Goal: Task Accomplishment & Management: Manage account settings

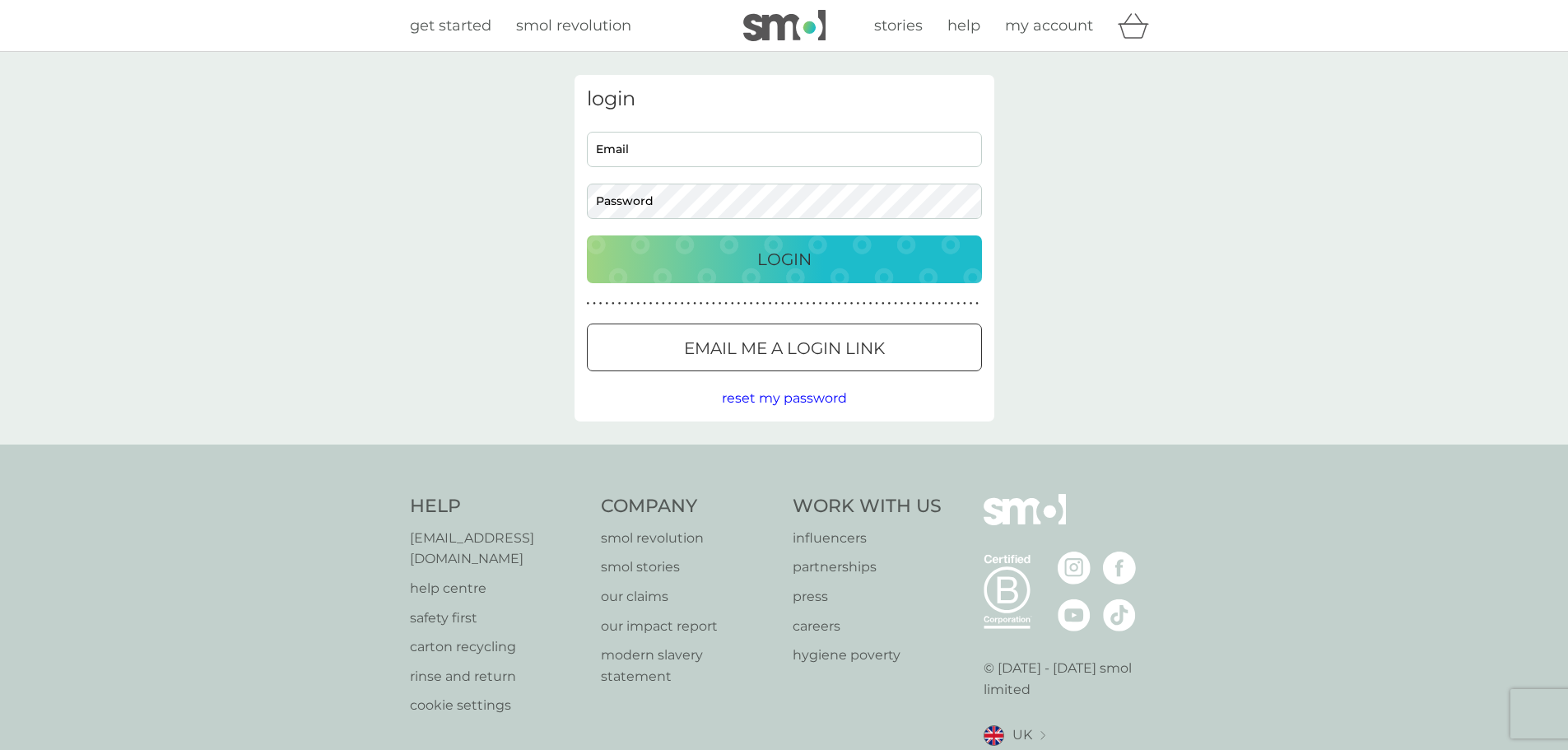
type input "[PERSON_NAME][EMAIL_ADDRESS][DOMAIN_NAME]"
click at [791, 256] on p "Login" at bounding box center [784, 259] width 54 height 26
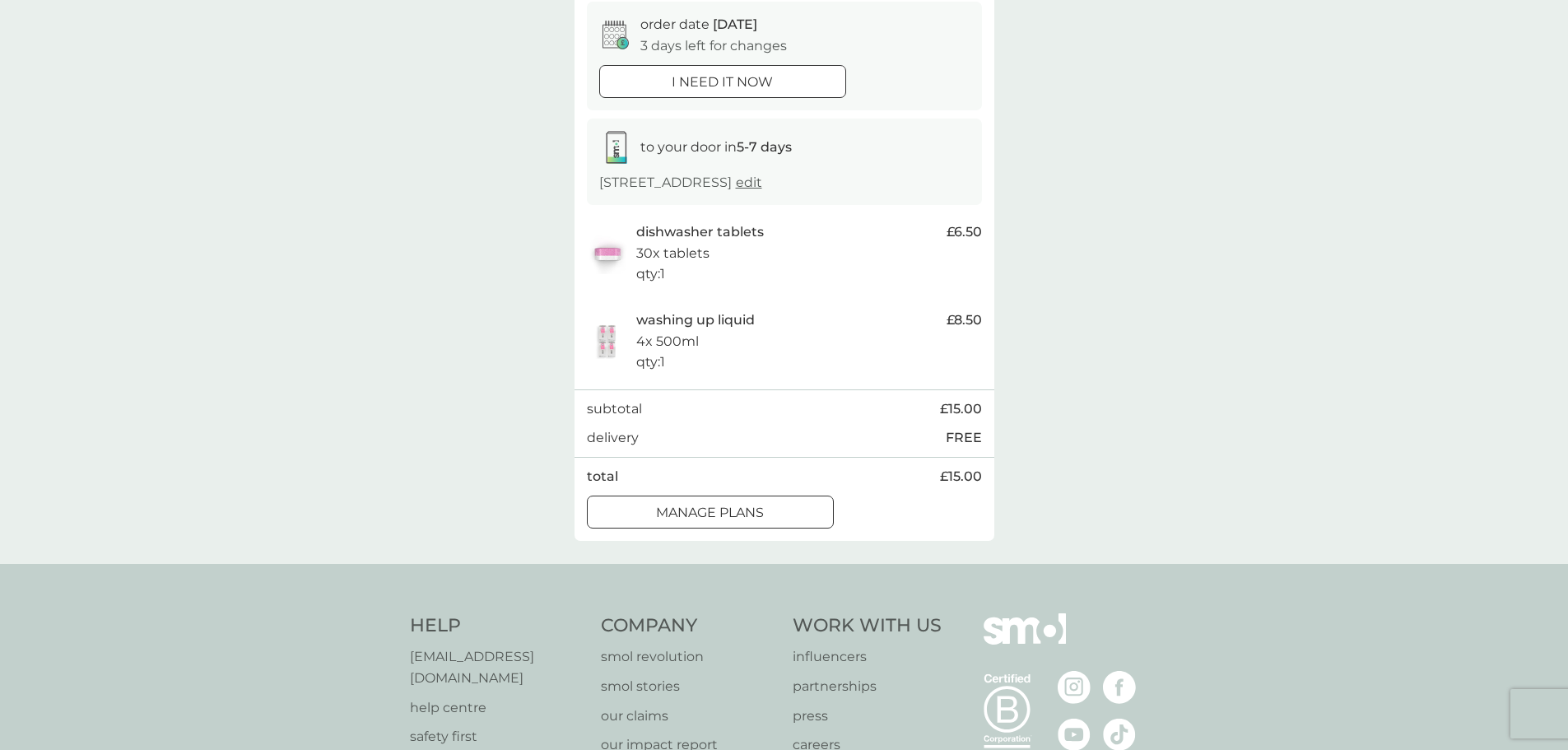
scroll to position [164, 0]
click at [681, 511] on div at bounding box center [710, 511] width 59 height 17
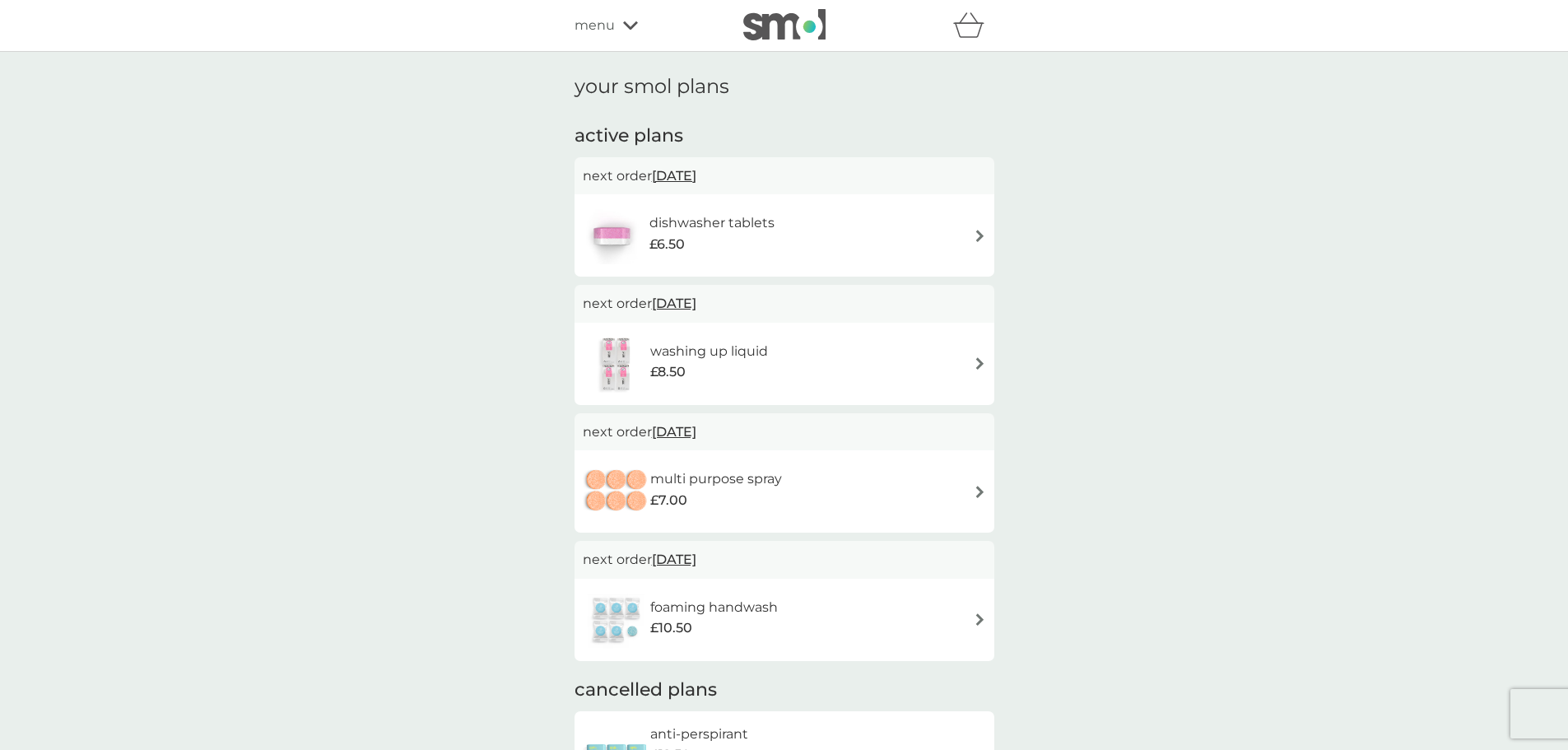
click at [979, 358] on img at bounding box center [980, 363] width 12 height 12
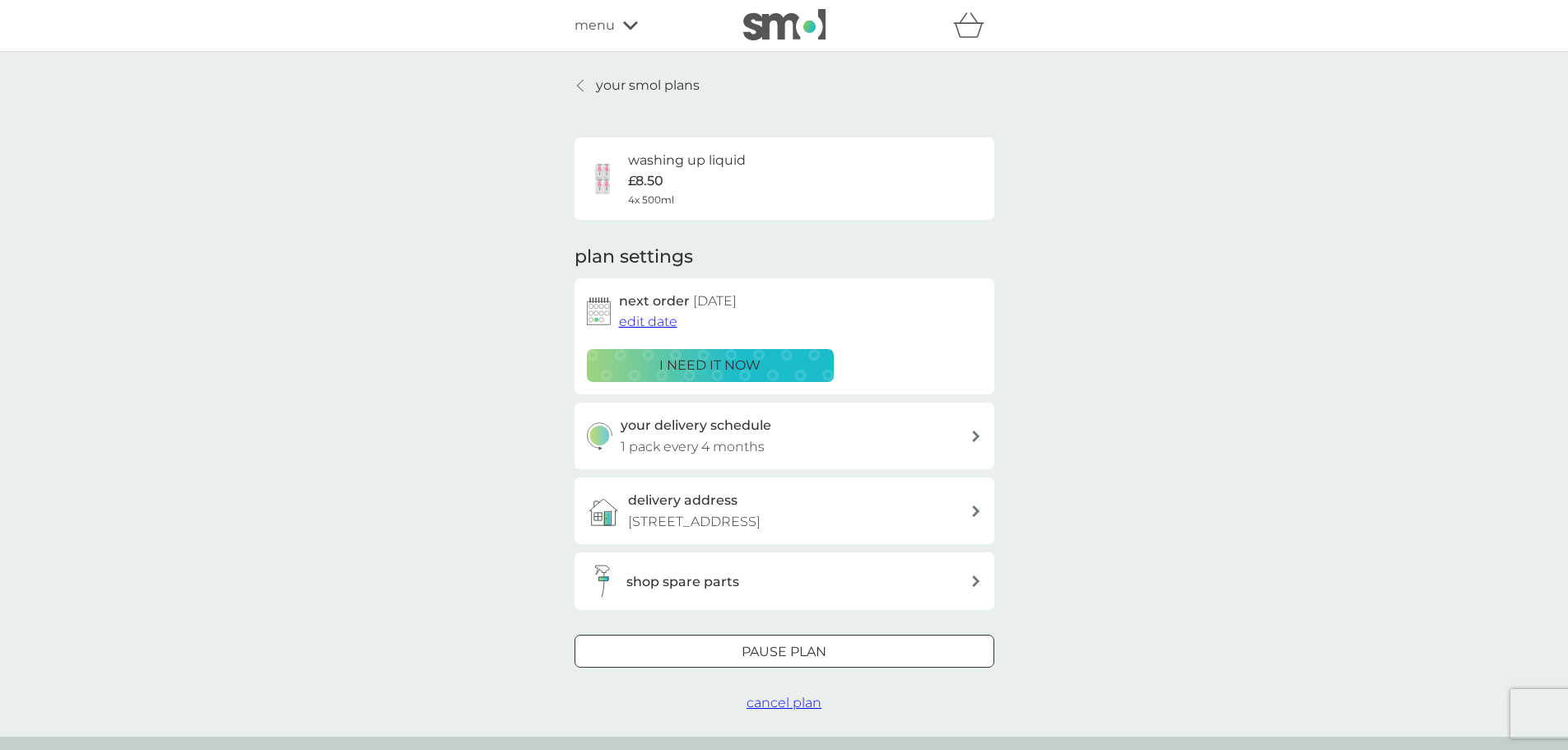
scroll to position [83, 0]
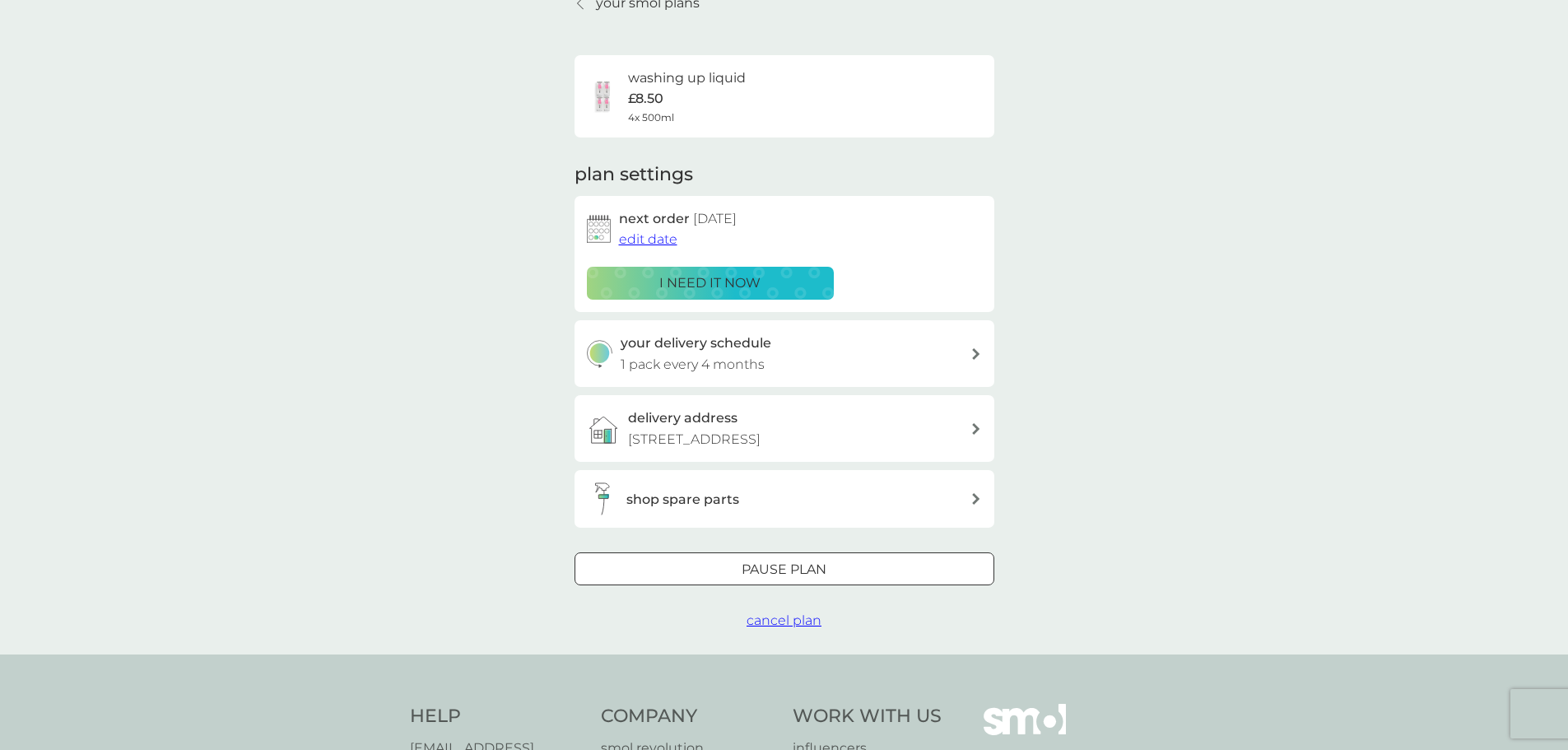
click at [647, 235] on span "edit date" at bounding box center [647, 239] width 58 height 16
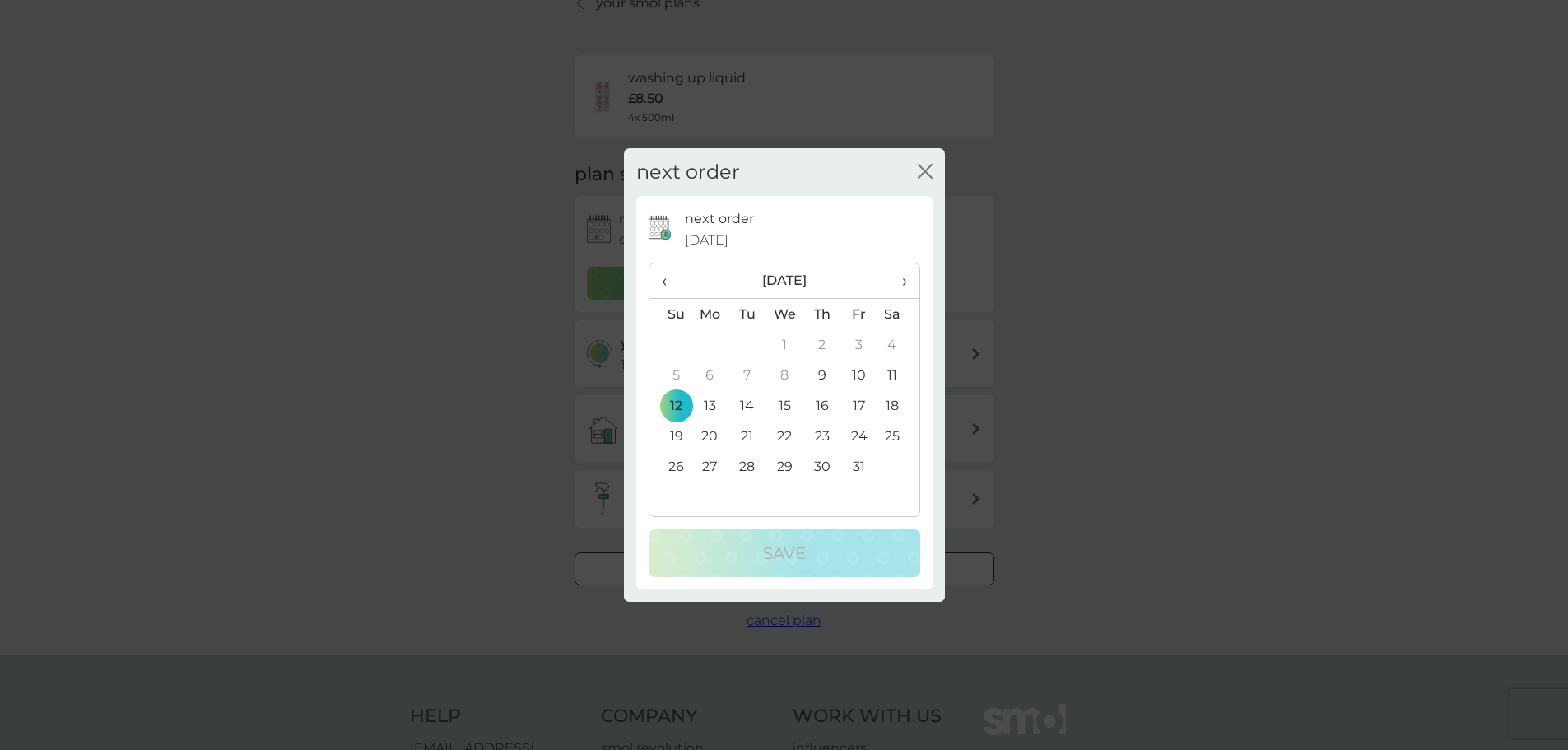
click at [907, 281] on th "›" at bounding box center [897, 281] width 41 height 36
click at [902, 281] on span "›" at bounding box center [897, 281] width 17 height 35
click at [708, 343] on td "1" at bounding box center [710, 344] width 38 height 30
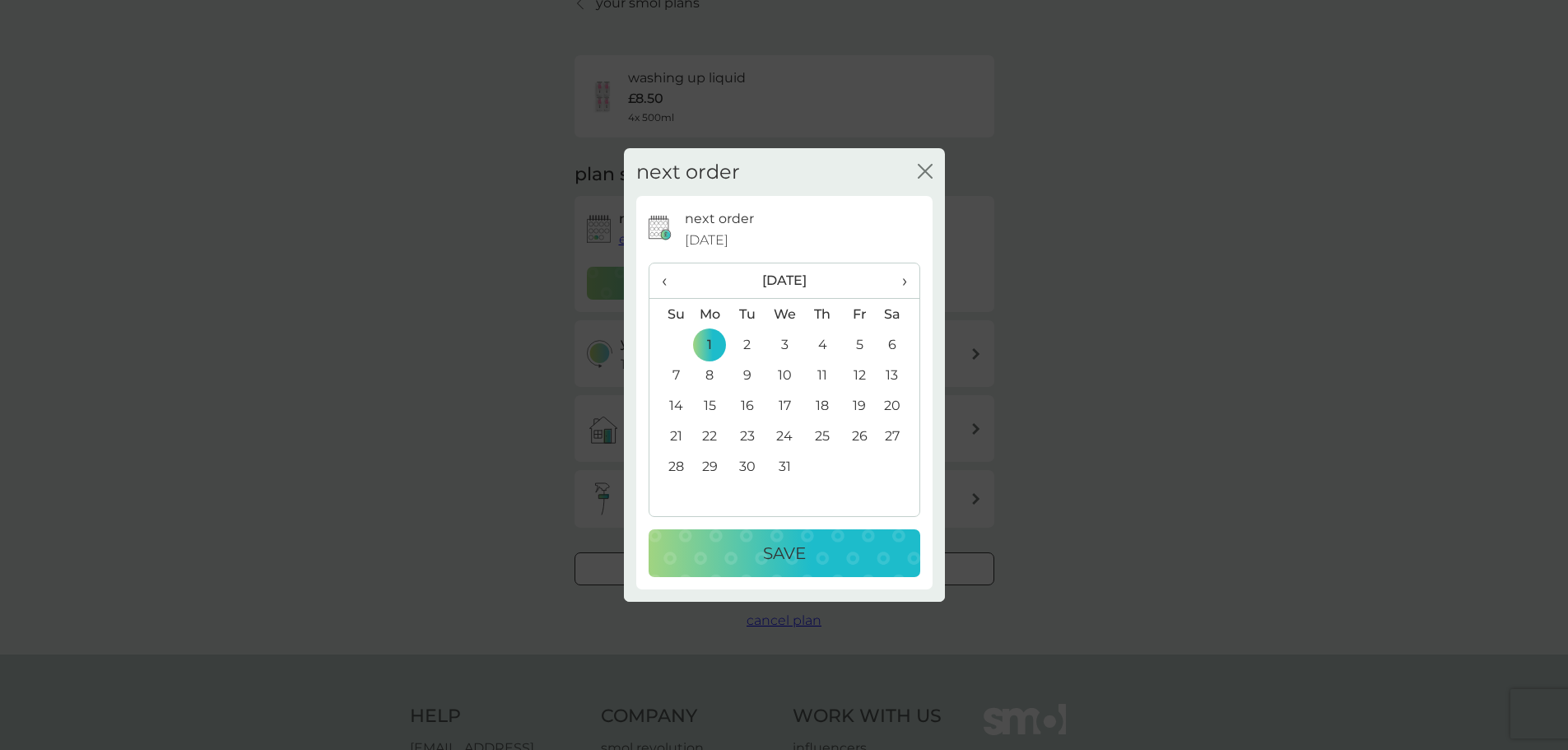
click at [864, 343] on td "5" at bounding box center [860, 344] width 37 height 30
click at [781, 549] on p "Save" at bounding box center [784, 552] width 43 height 26
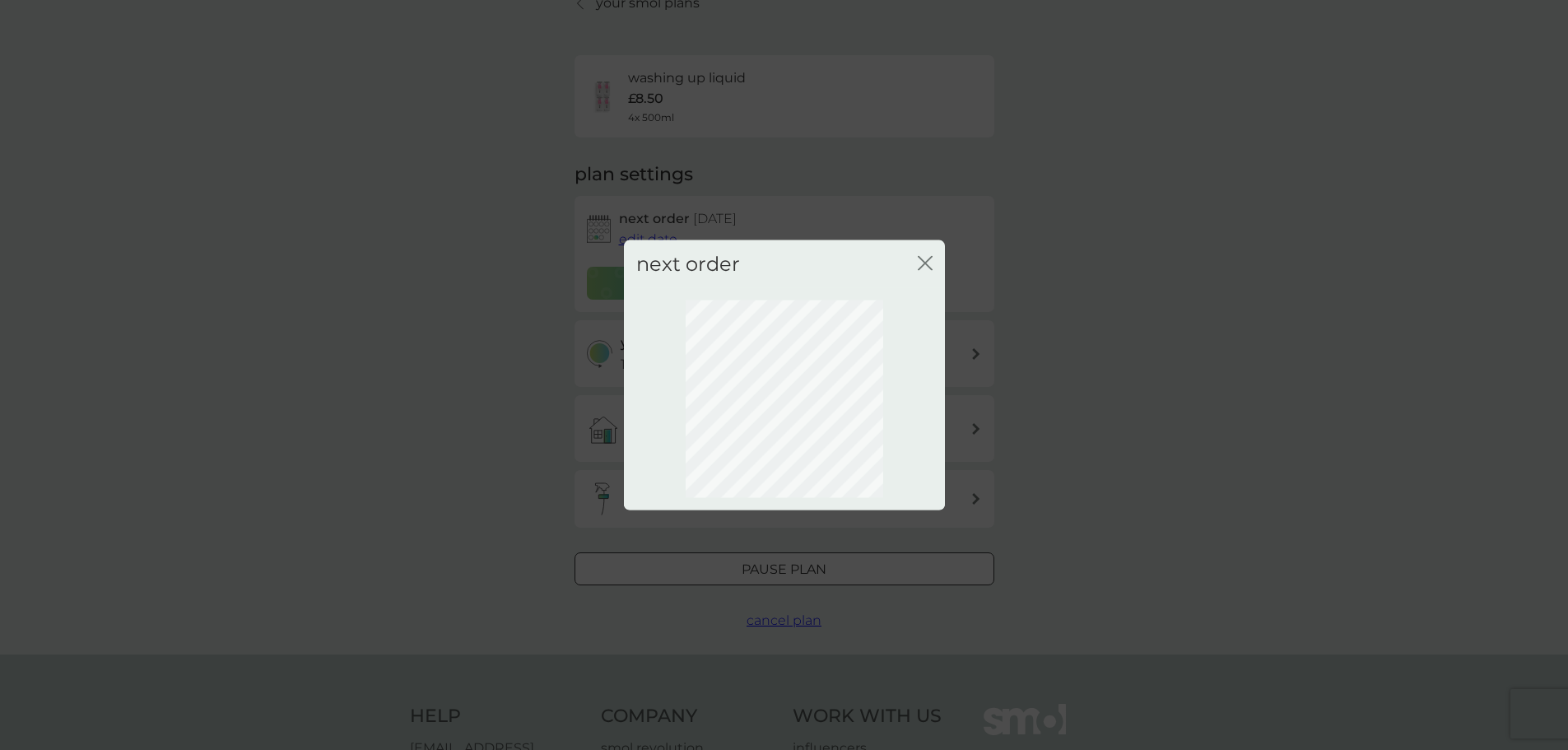
scroll to position [0, 0]
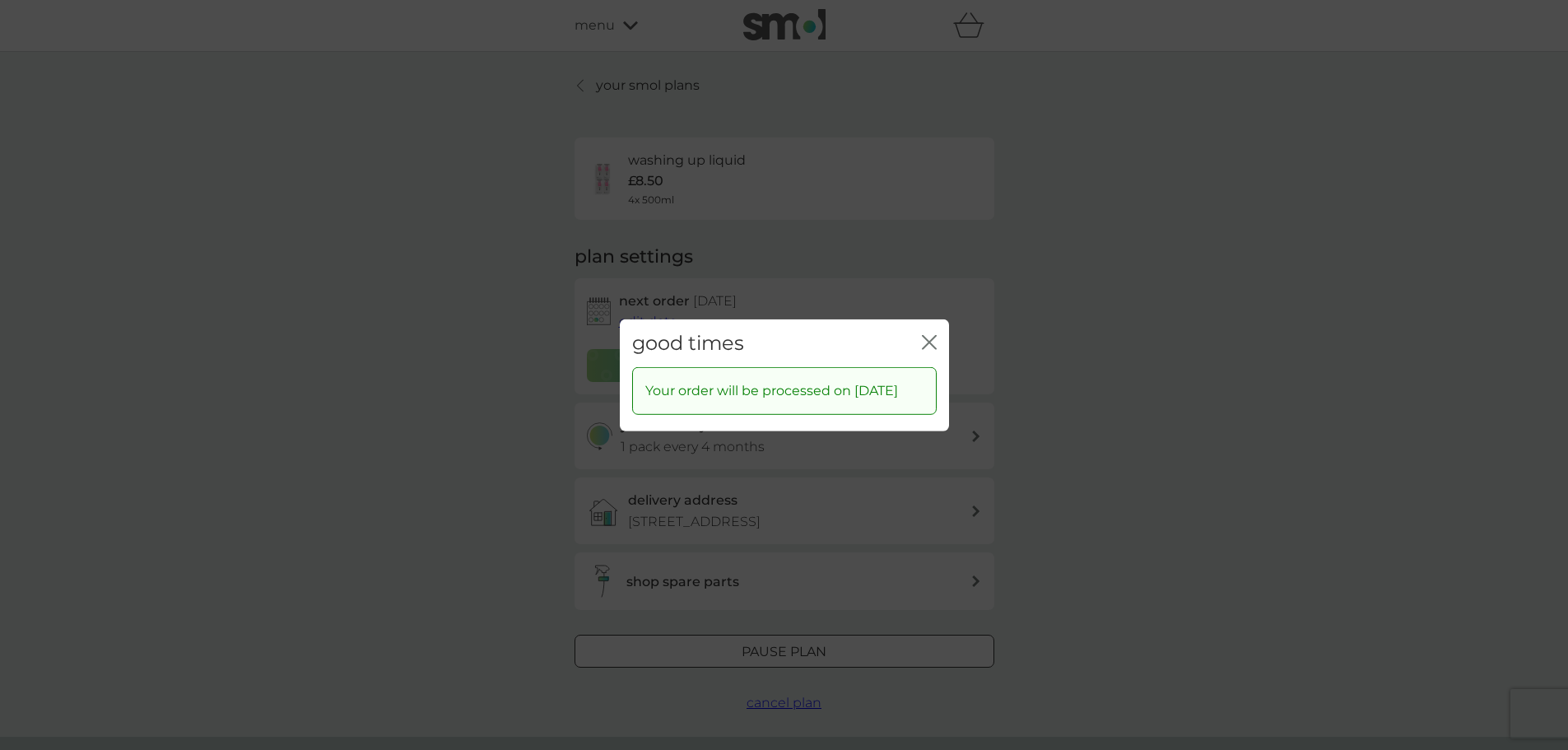
click at [927, 334] on icon "close" at bounding box center [928, 341] width 15 height 15
